Goal: Information Seeking & Learning: Learn about a topic

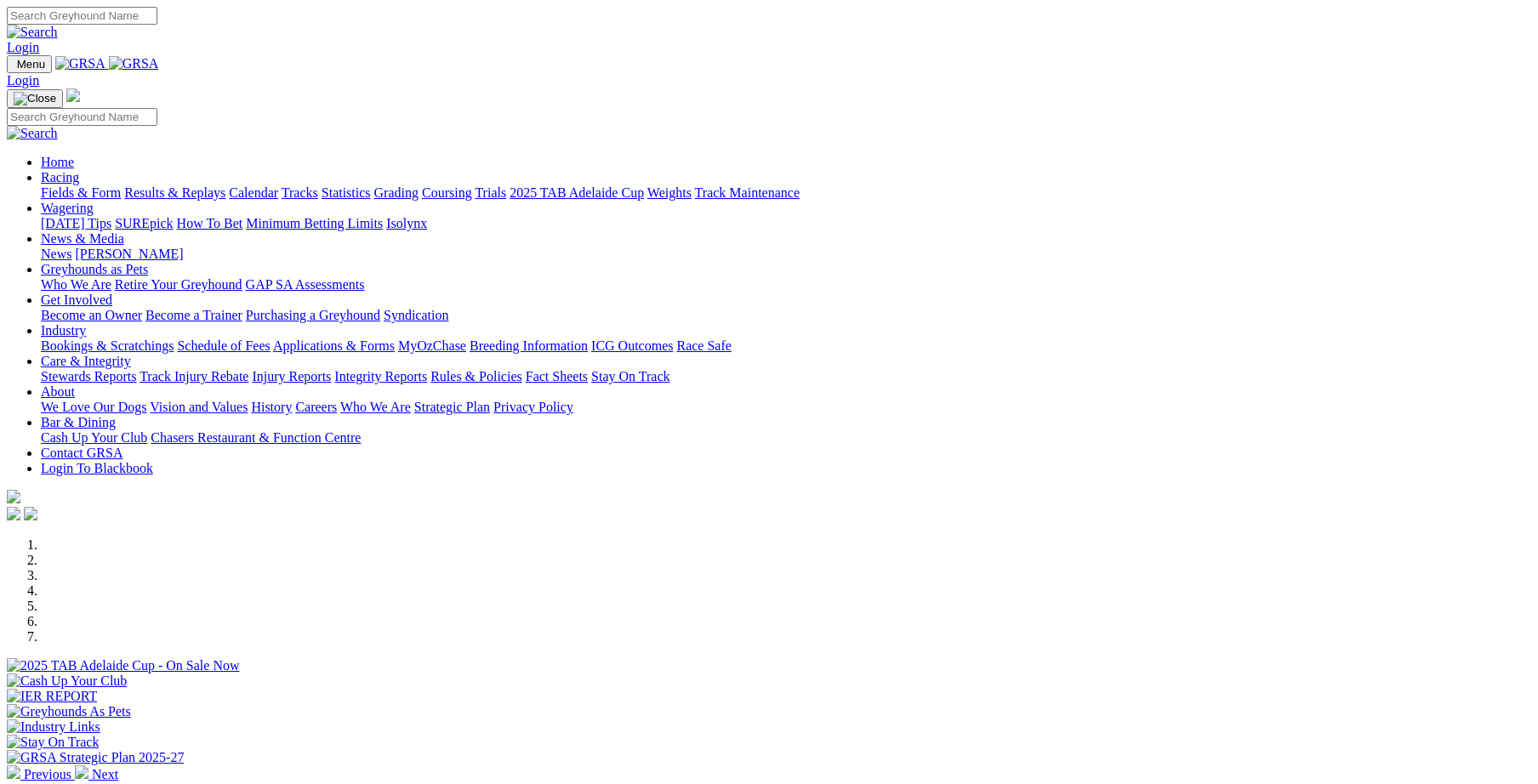
scroll to position [352, 0]
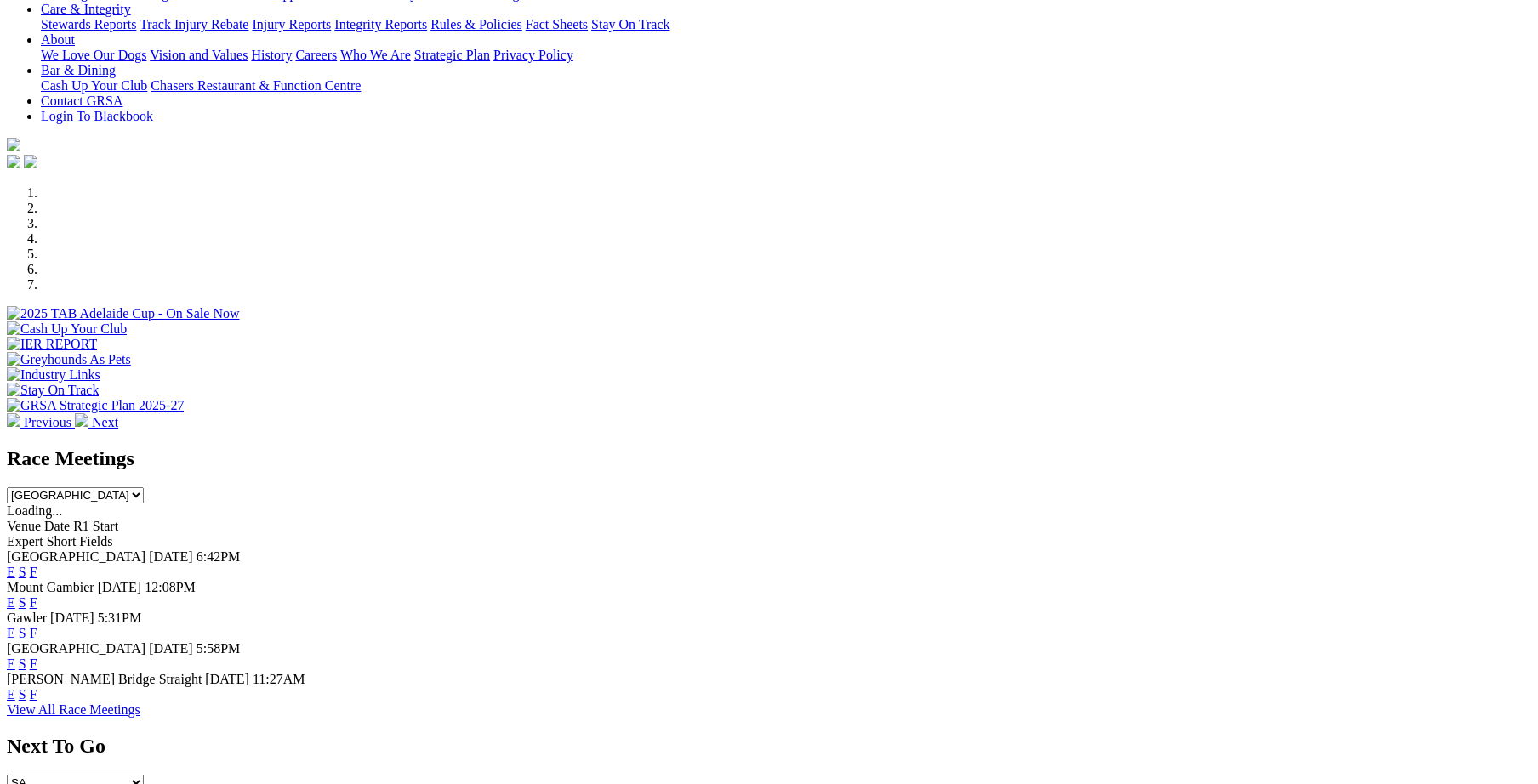
click at [37, 565] on link "F" at bounding box center [33, 572] width 8 height 14
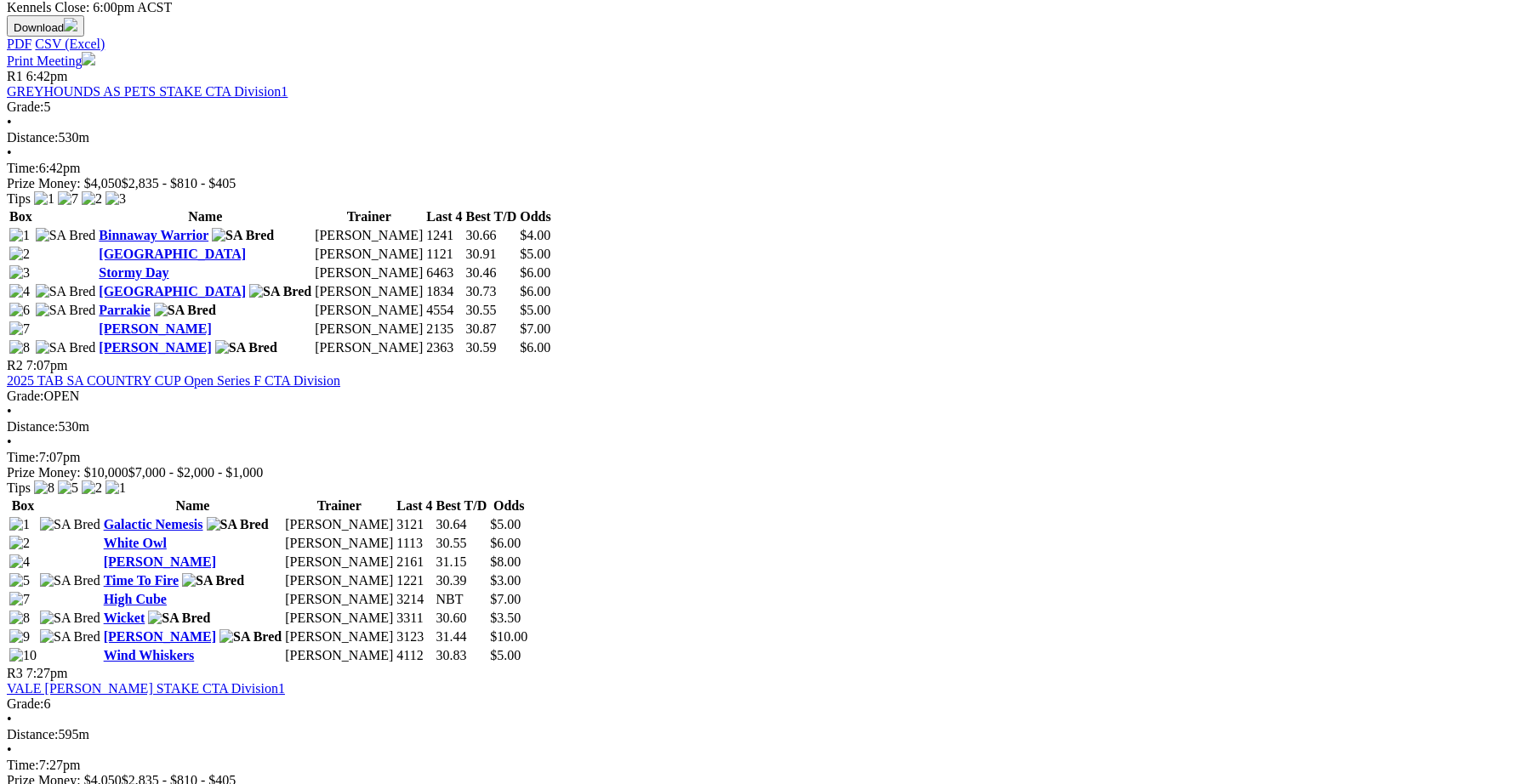
scroll to position [823, 0]
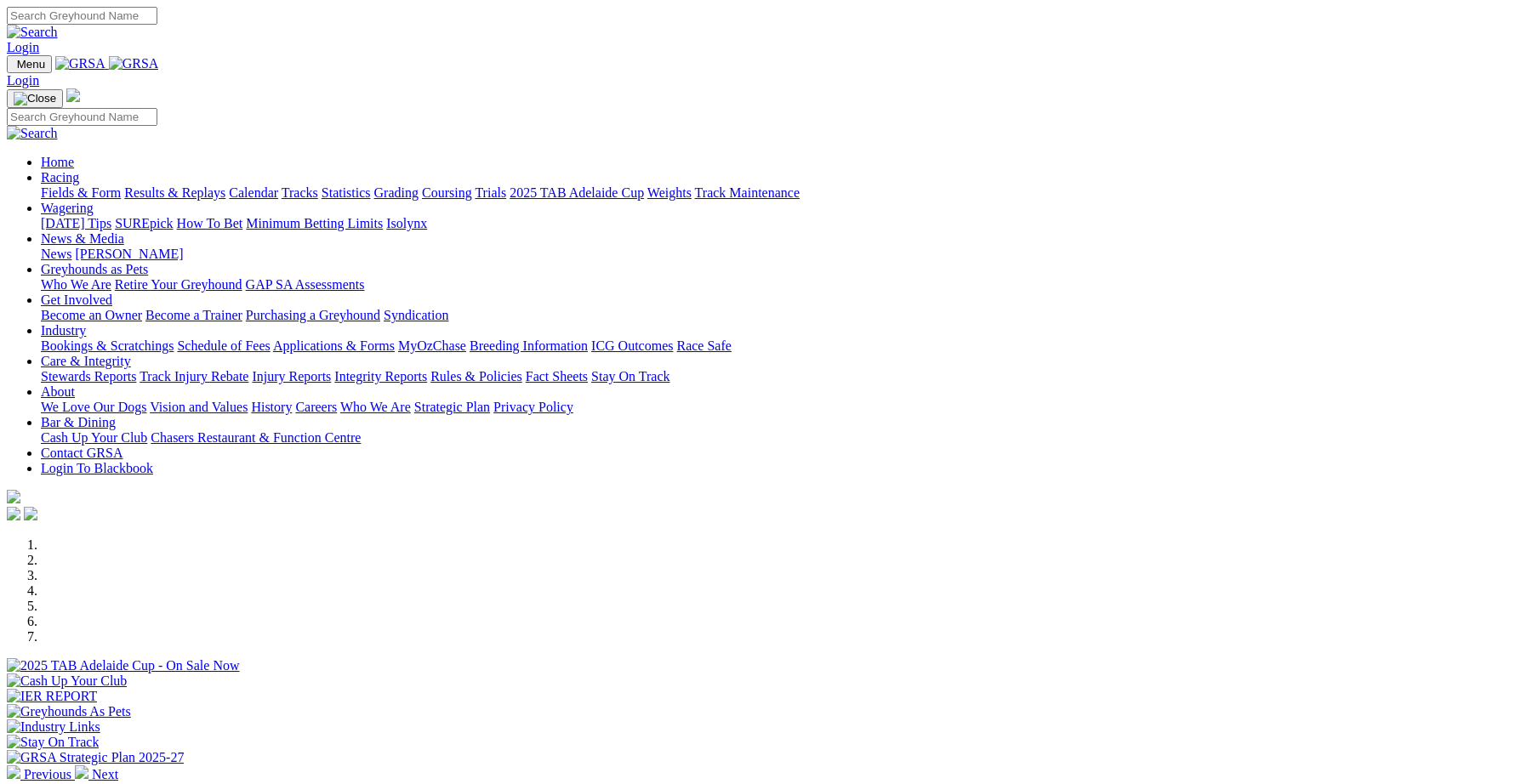
scroll to position [470, 0]
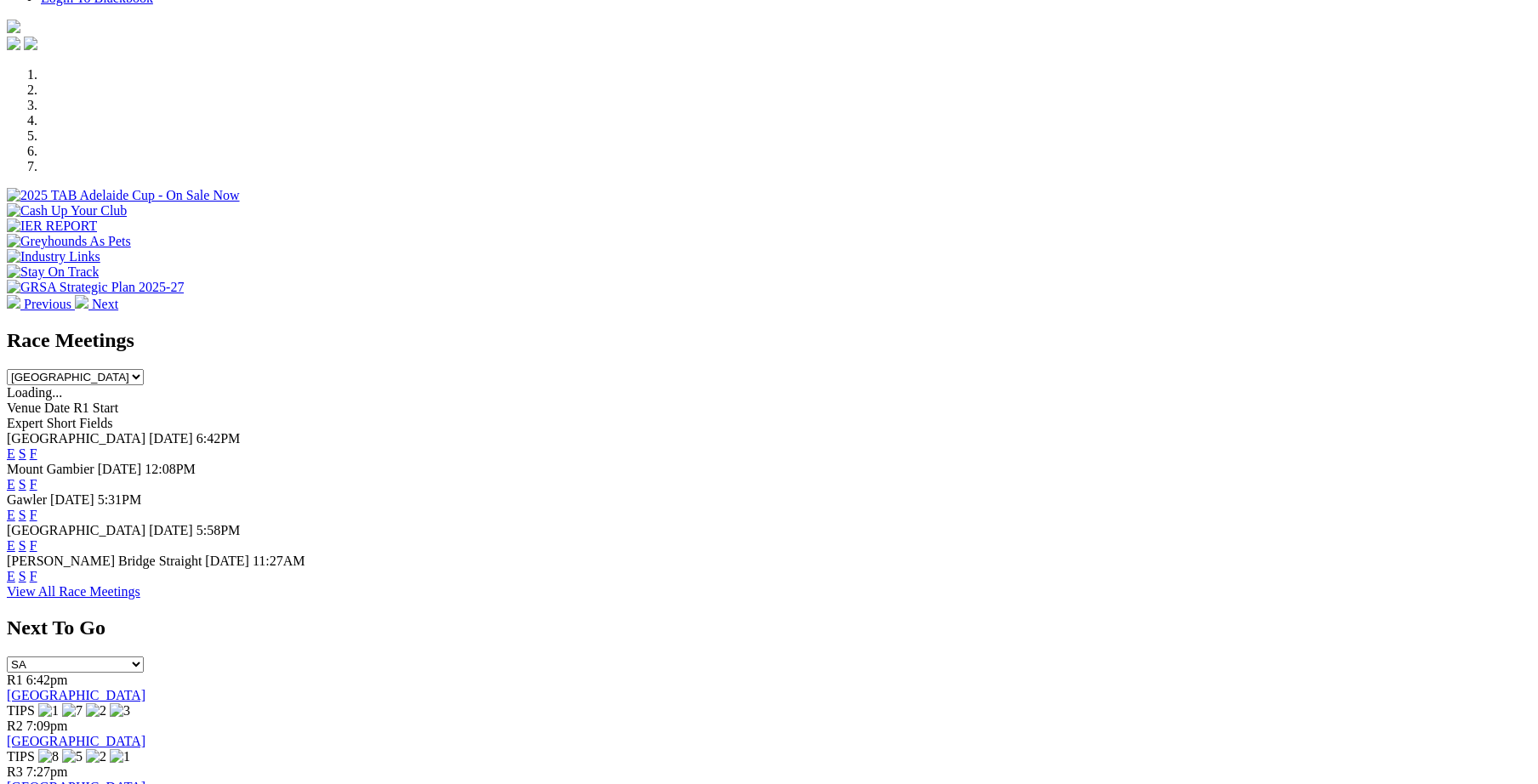
click at [37, 508] on link "F" at bounding box center [33, 514] width 8 height 14
